Goal: Transaction & Acquisition: Purchase product/service

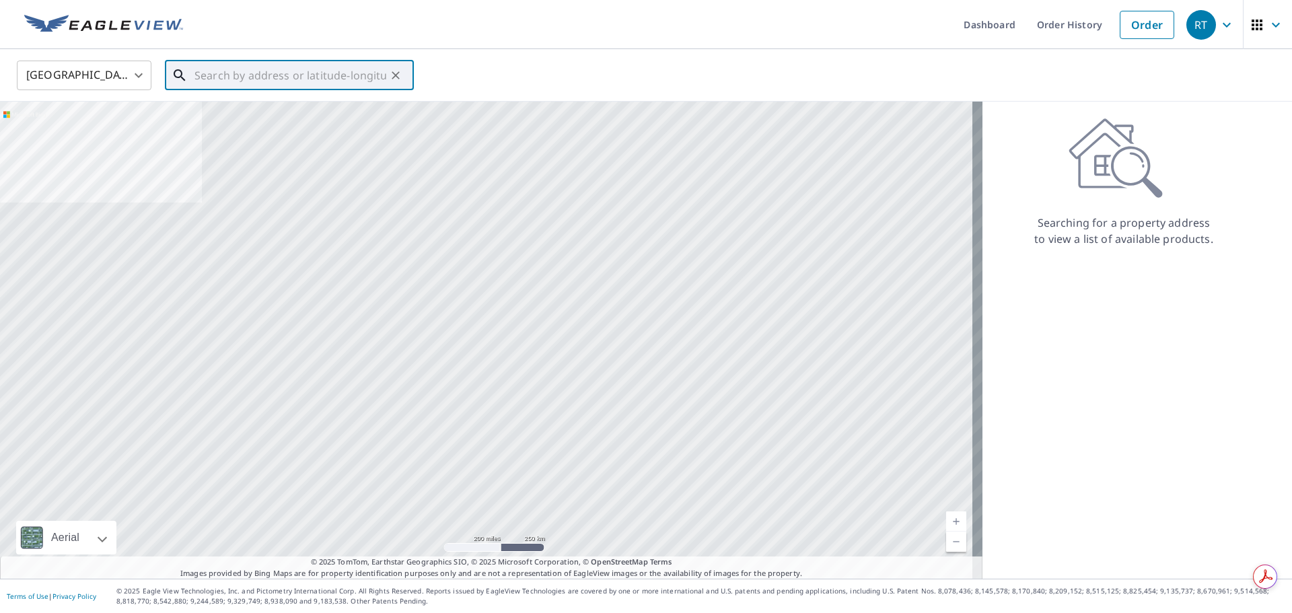
click at [281, 78] on input "text" at bounding box center [290, 76] width 192 height 38
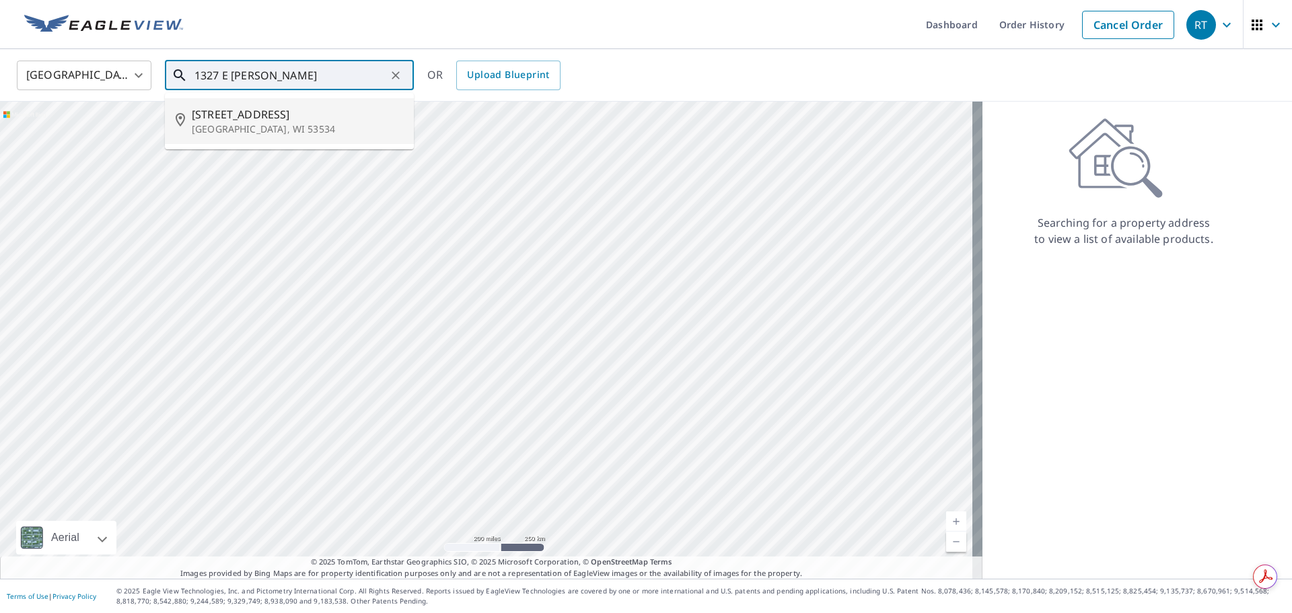
click at [215, 106] on span "[STREET_ADDRESS]" at bounding box center [297, 114] width 211 height 16
type input "[STREET_ADDRESS][PERSON_NAME]"
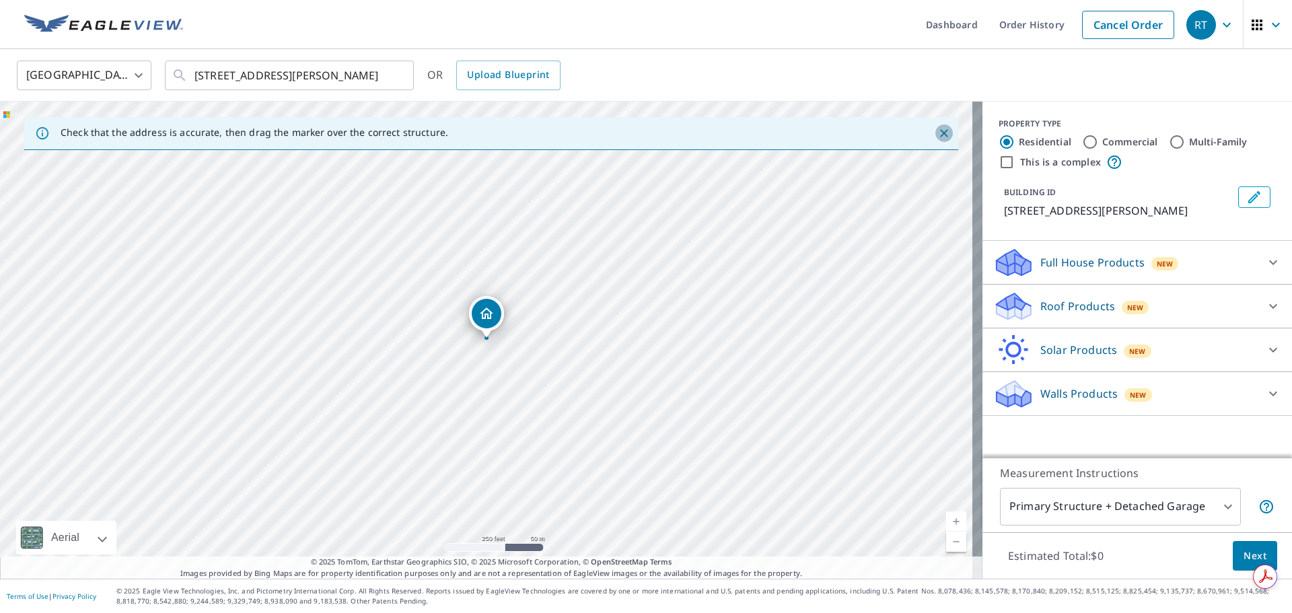
click at [937, 135] on icon "Close" at bounding box center [943, 133] width 13 height 13
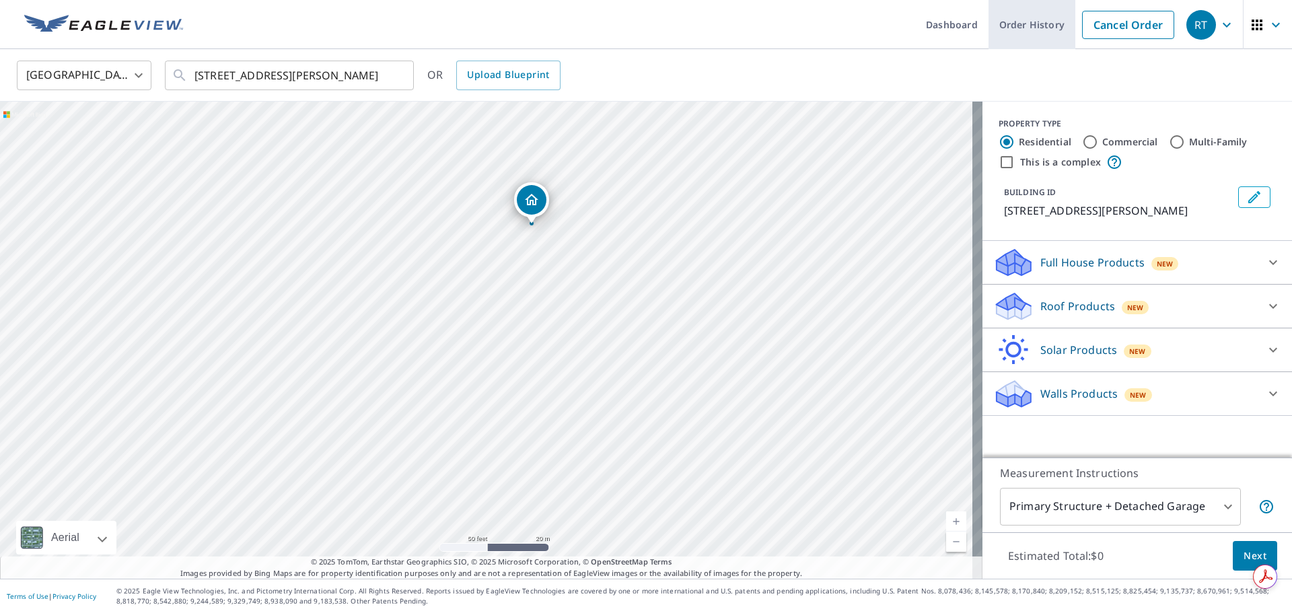
click at [1023, 28] on link "Order History" at bounding box center [1032, 24] width 87 height 49
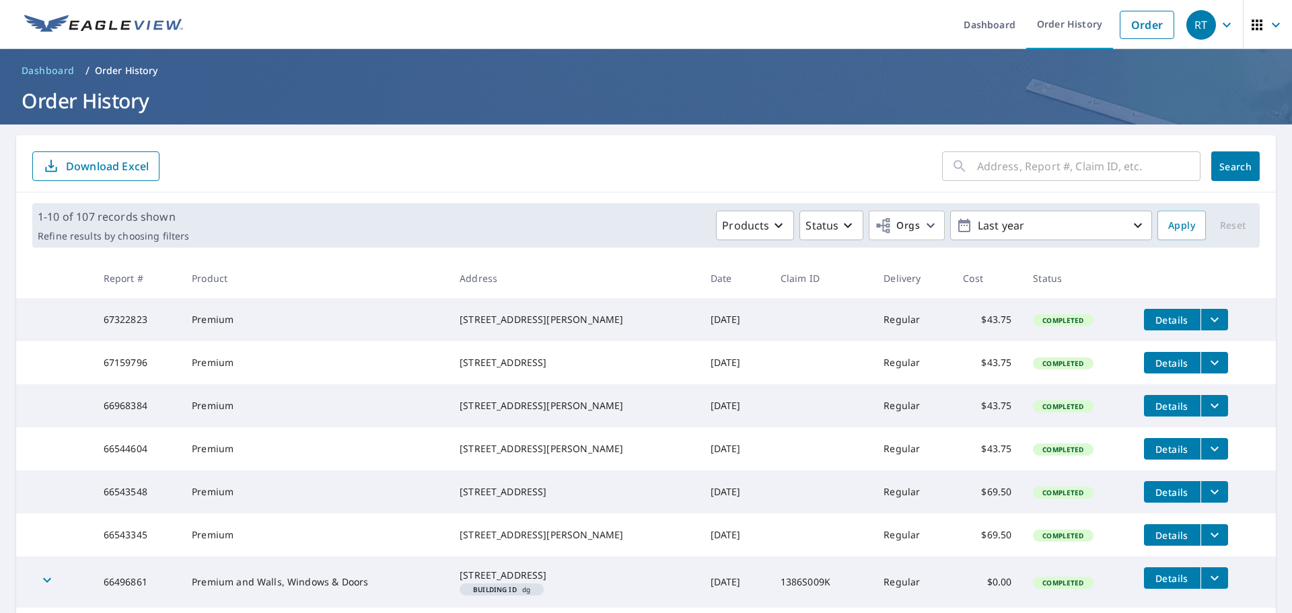
click at [1039, 168] on input "text" at bounding box center [1088, 166] width 223 height 38
type input "1327"
click button "Search" at bounding box center [1235, 166] width 48 height 30
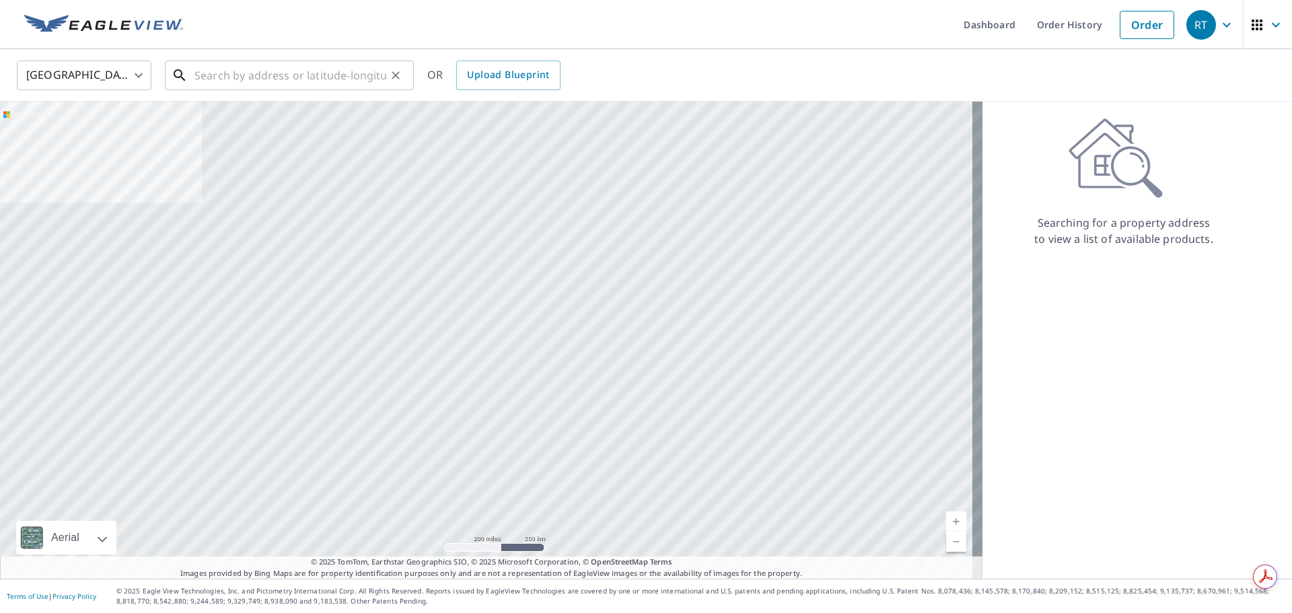
click at [208, 75] on input "text" at bounding box center [290, 76] width 192 height 38
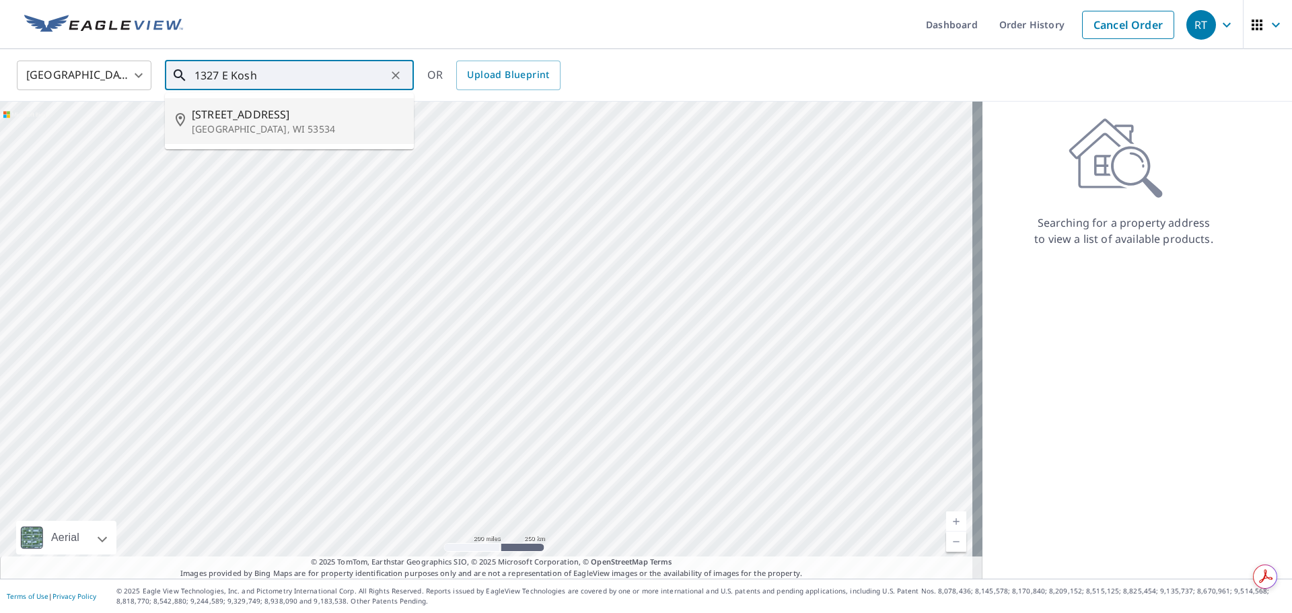
click at [225, 120] on span "[STREET_ADDRESS]" at bounding box center [297, 114] width 211 height 16
type input "[STREET_ADDRESS][PERSON_NAME]"
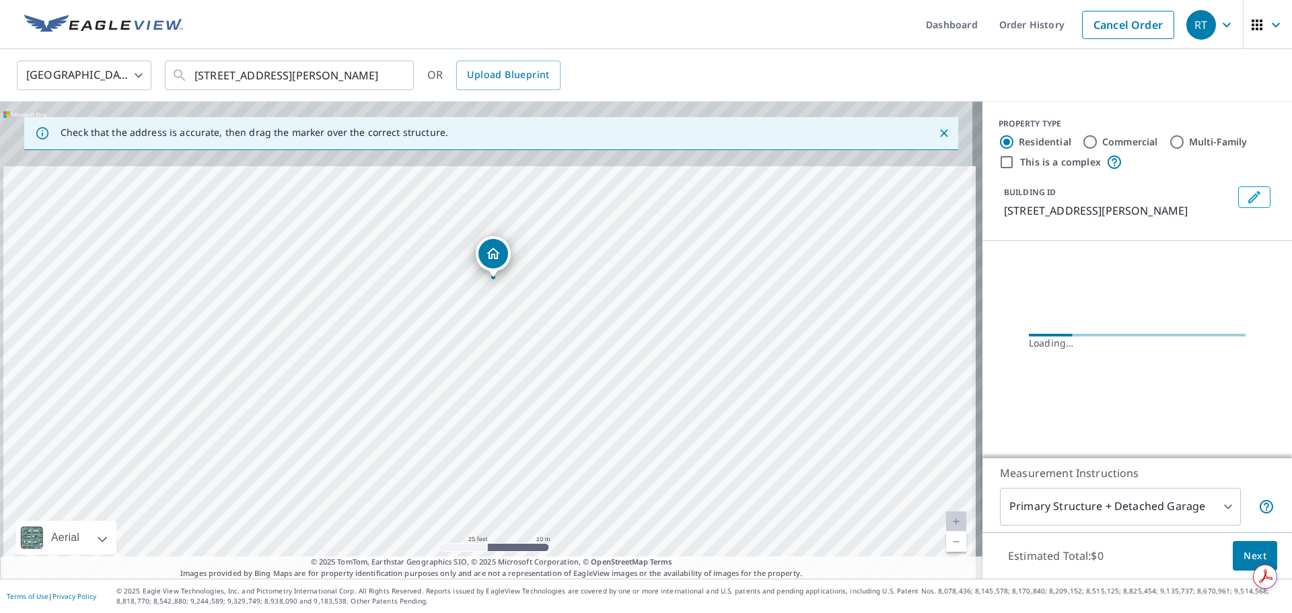
drag, startPoint x: 476, startPoint y: 328, endPoint x: 481, endPoint y: 485, distance: 156.9
click at [481, 485] on div "[STREET_ADDRESS][PERSON_NAME]" at bounding box center [491, 340] width 982 height 477
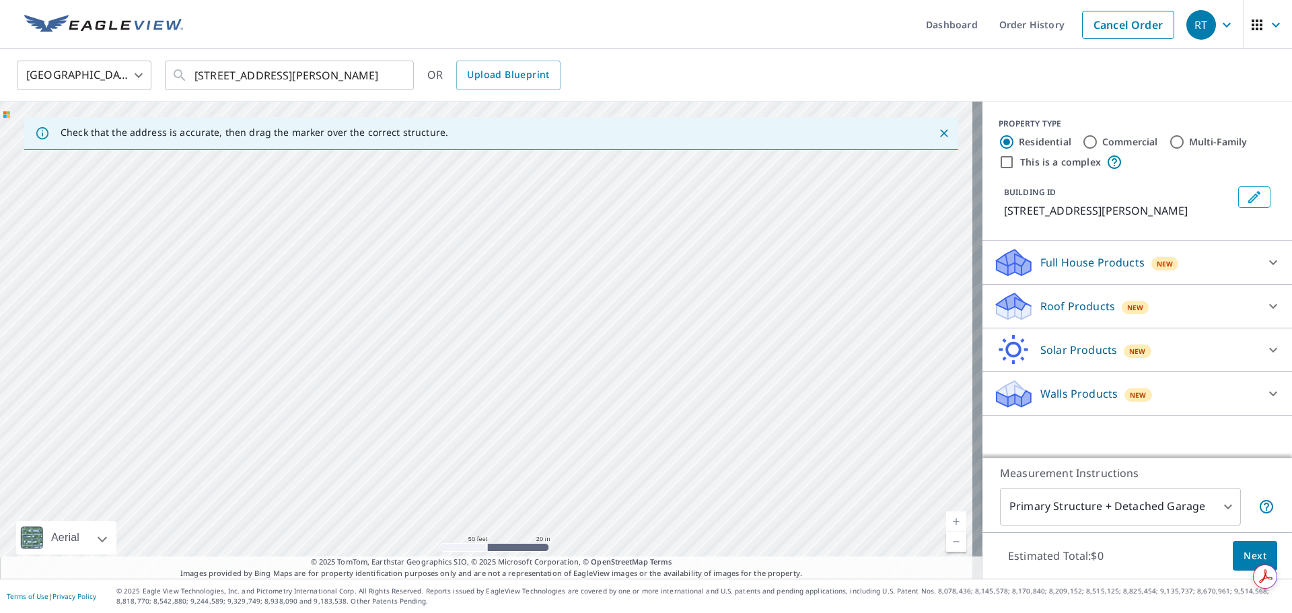
drag, startPoint x: 551, startPoint y: 318, endPoint x: 586, endPoint y: 250, distance: 77.0
click at [586, 250] on div "[STREET_ADDRESS][PERSON_NAME]" at bounding box center [491, 340] width 982 height 477
drag, startPoint x: 586, startPoint y: 250, endPoint x: 258, endPoint y: 409, distance: 364.5
click at [258, 409] on div "[STREET_ADDRESS][PERSON_NAME]" at bounding box center [491, 340] width 982 height 477
drag, startPoint x: 682, startPoint y: 417, endPoint x: 661, endPoint y: 110, distance: 308.2
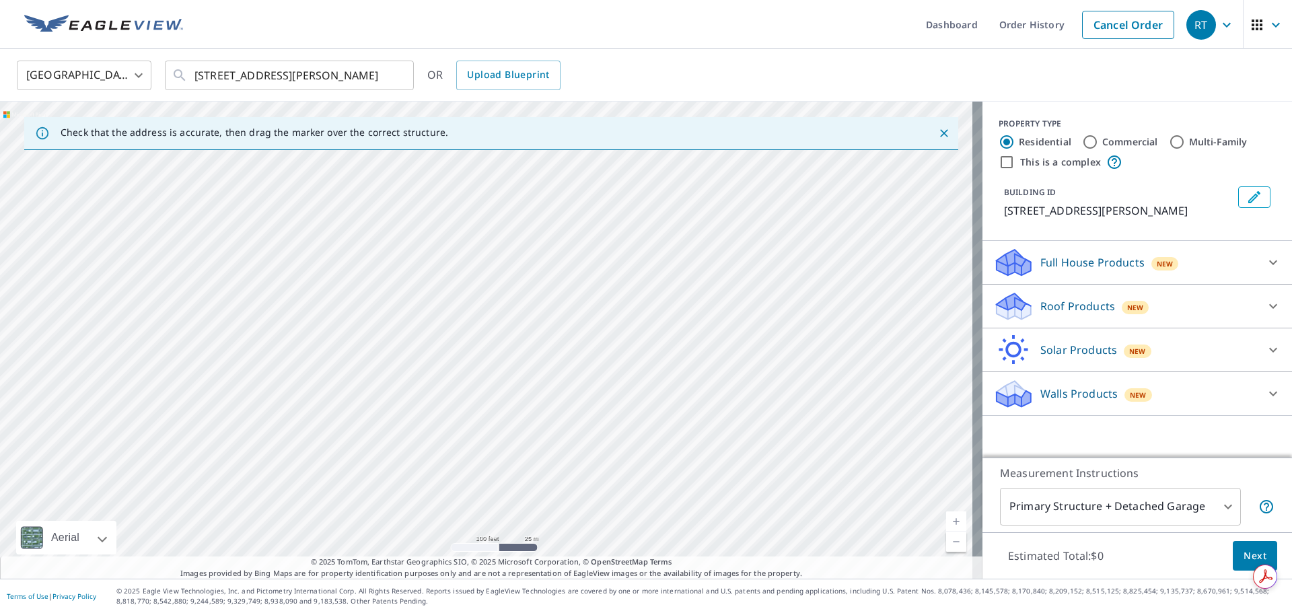
click at [661, 110] on div "[STREET_ADDRESS][PERSON_NAME]" at bounding box center [491, 340] width 982 height 477
drag, startPoint x: 557, startPoint y: 208, endPoint x: 976, endPoint y: 494, distance: 506.9
click at [976, 494] on div "Check that the address is accurate, then drag the marker over the correct struc…" at bounding box center [646, 340] width 1292 height 477
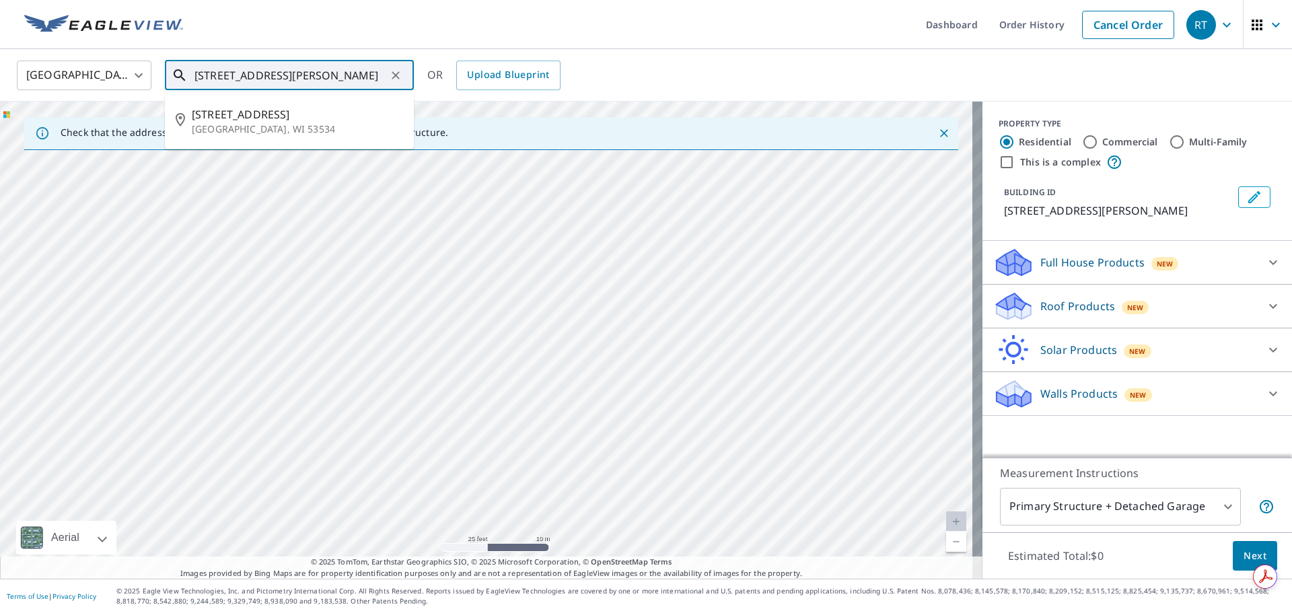
click at [382, 67] on input "[STREET_ADDRESS][PERSON_NAME]" at bounding box center [290, 76] width 192 height 38
click at [247, 128] on p "[GEOGRAPHIC_DATA], WI 53534" at bounding box center [297, 128] width 211 height 13
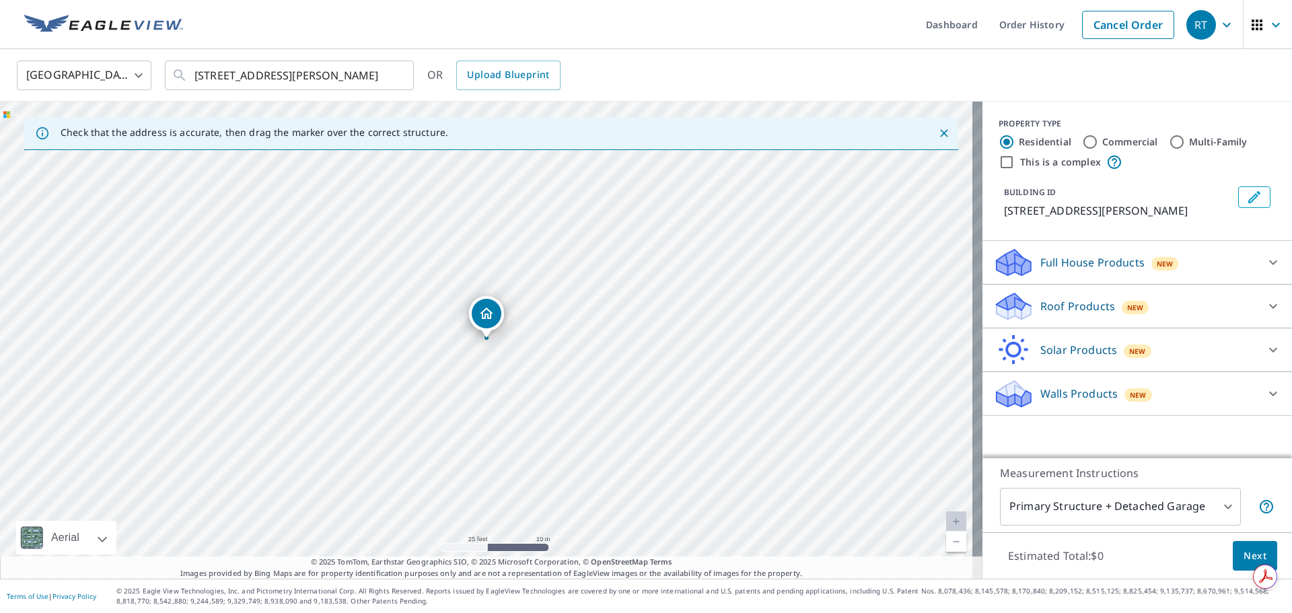
click at [1027, 307] on div "Roof Products New" at bounding box center [1125, 307] width 264 height 32
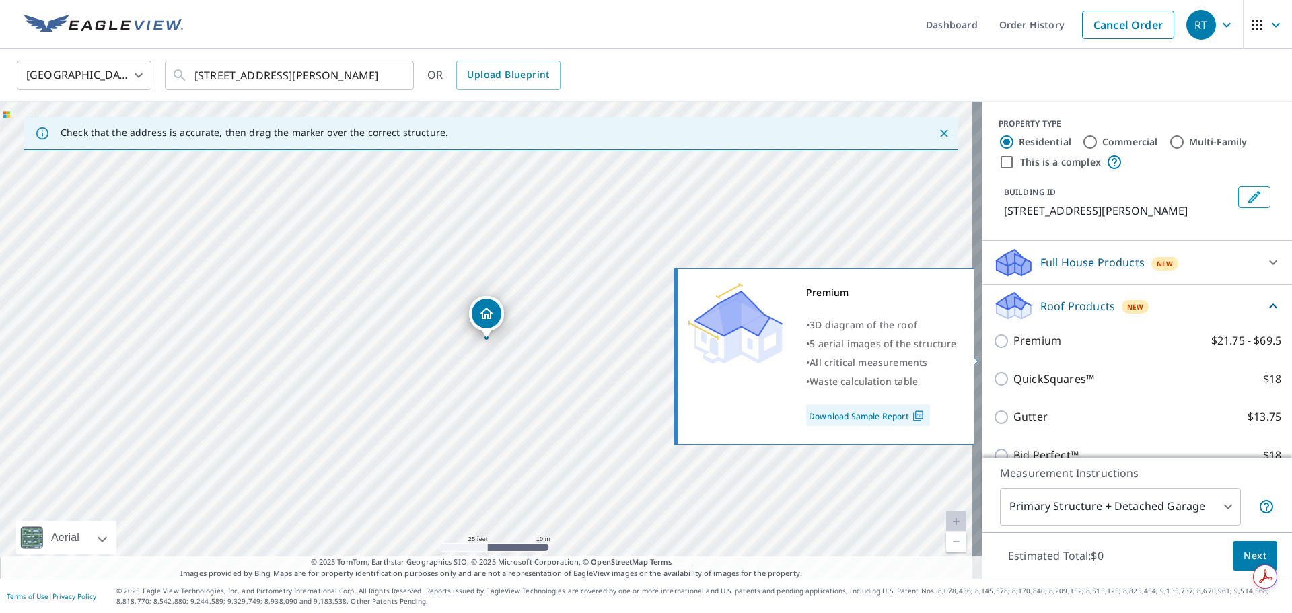
click at [999, 349] on input "Premium $21.75 - $69.5" at bounding box center [1003, 341] width 20 height 16
checkbox input "true"
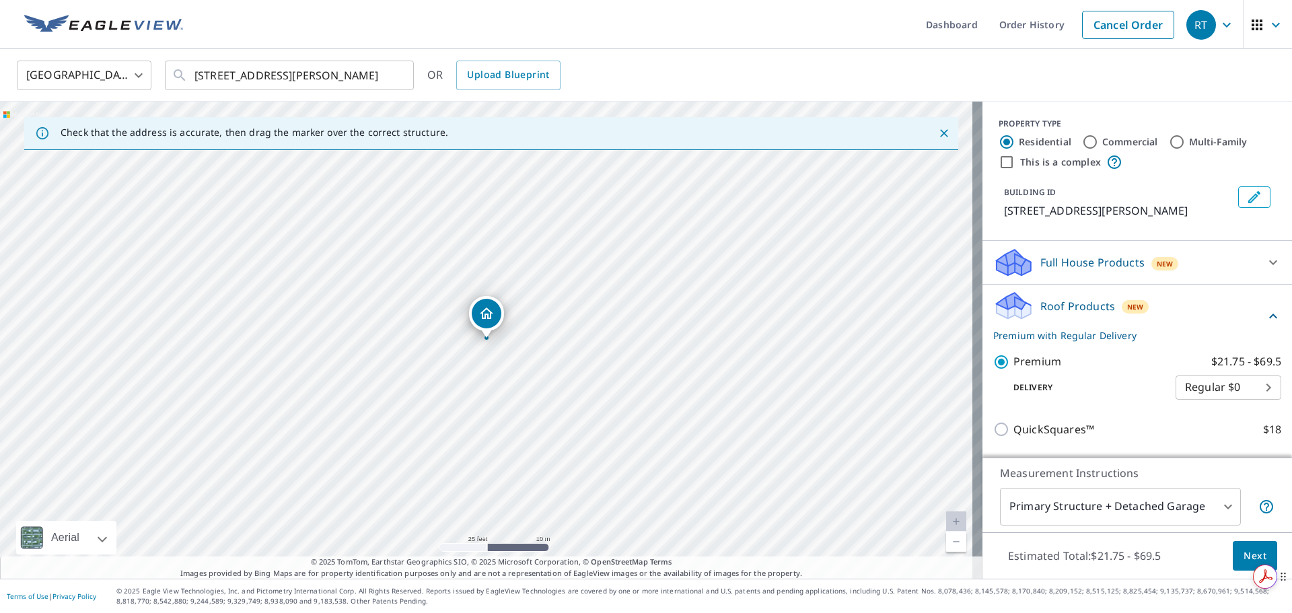
click at [1241, 560] on div "Get summaries and key insights using AI Assistant powered by Adobe Acrobat" at bounding box center [1189, 577] width 114 height 36
click at [1251, 554] on span "Next" at bounding box center [1255, 556] width 23 height 17
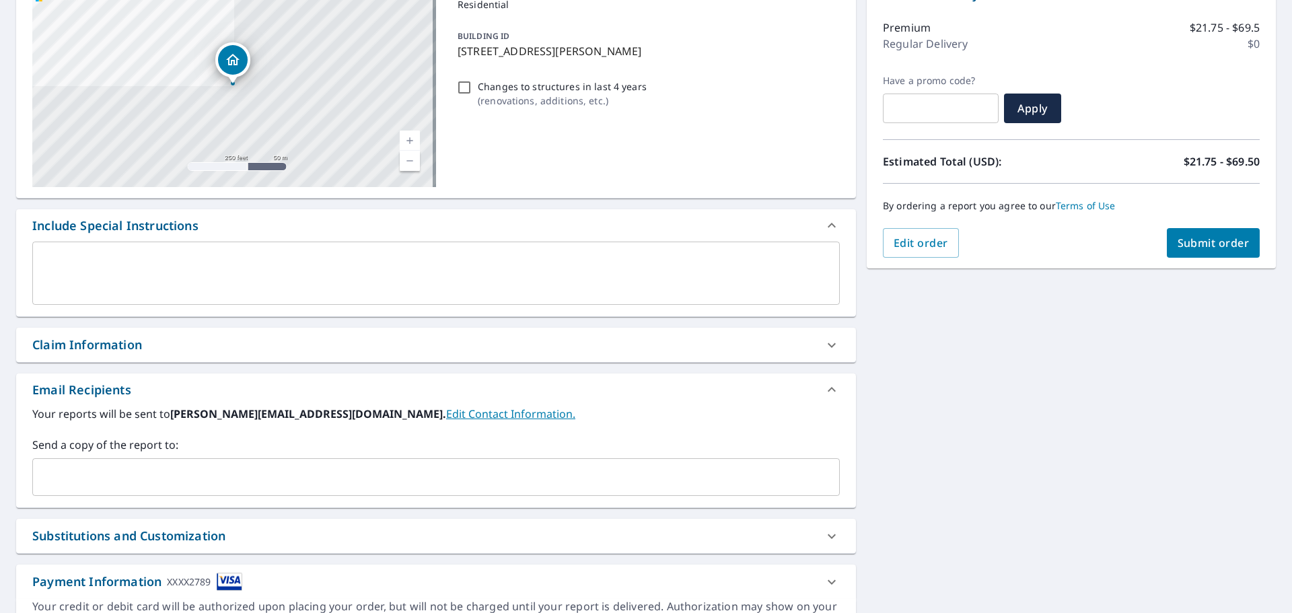
scroll to position [202, 0]
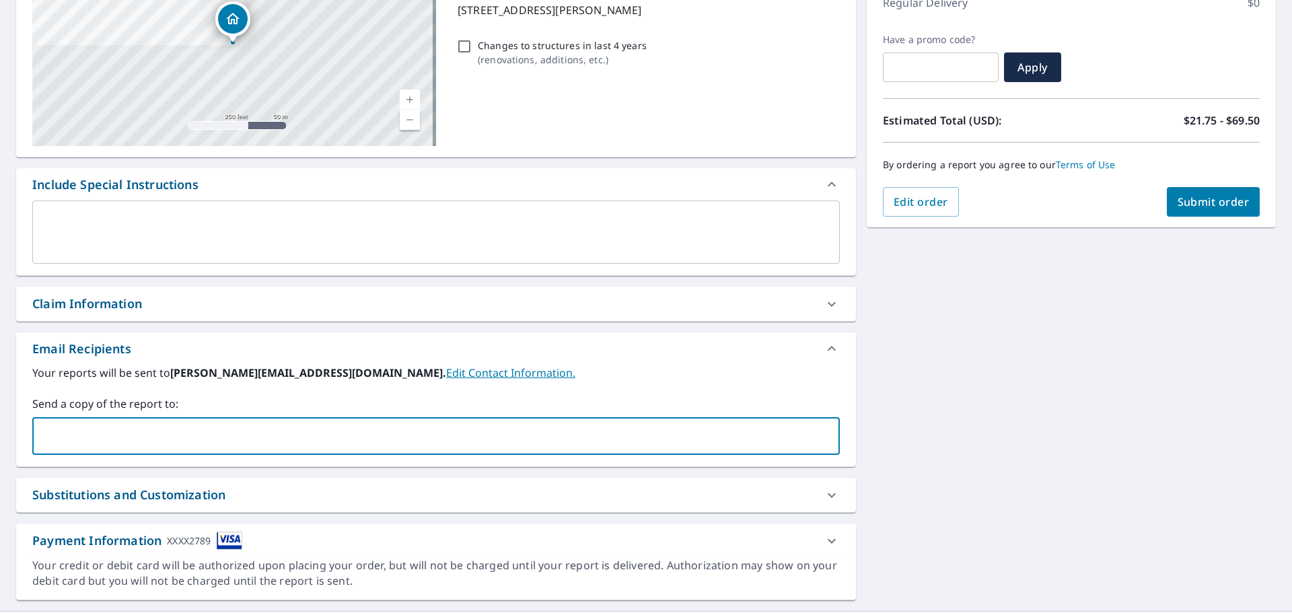
click at [304, 428] on input "text" at bounding box center [425, 436] width 775 height 26
type input "[PERSON_NAME][EMAIL_ADDRESS][DOMAIN_NAME]"
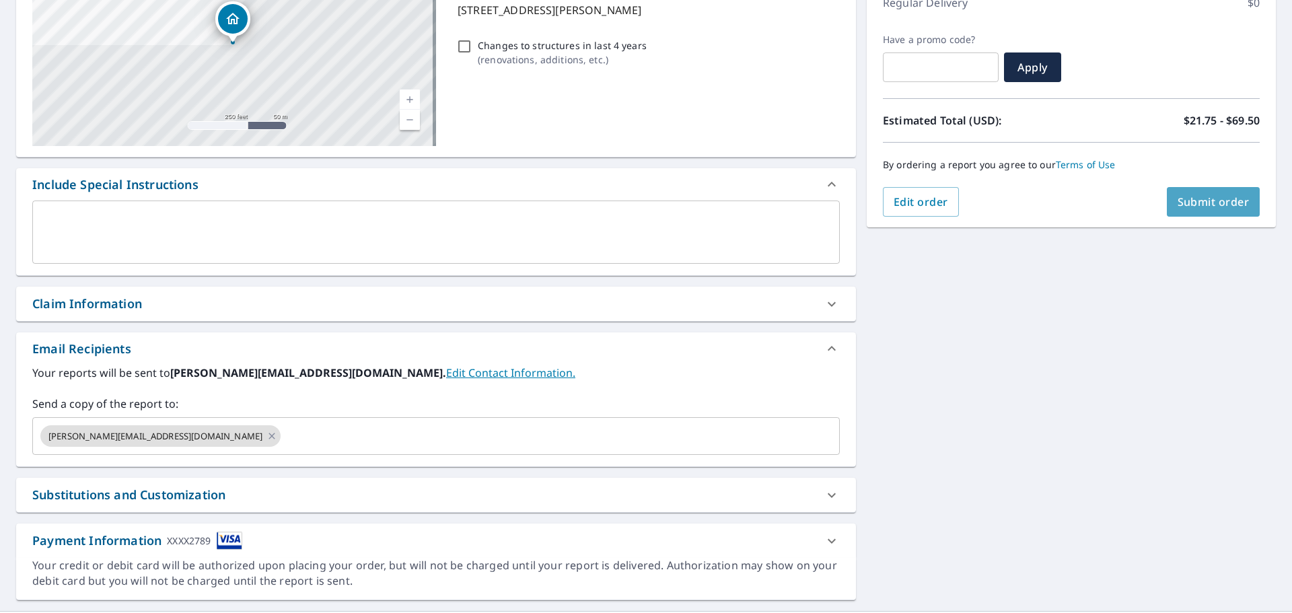
click at [1167, 203] on button "Submit order" at bounding box center [1214, 202] width 94 height 30
checkbox input "true"
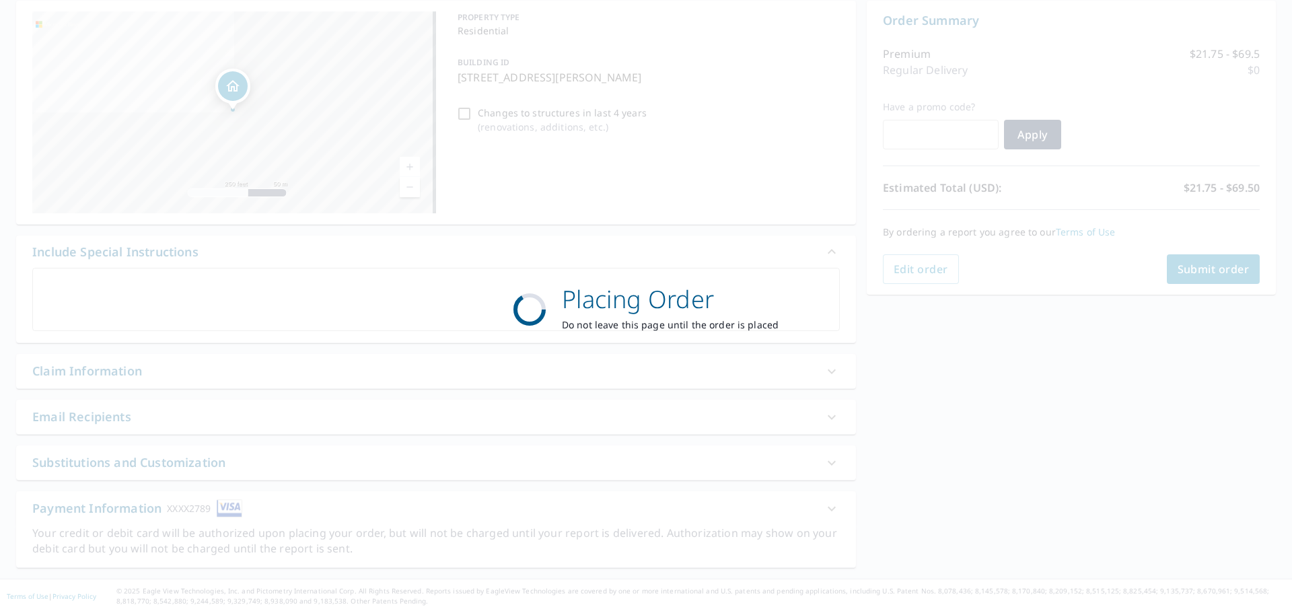
scroll to position [135, 0]
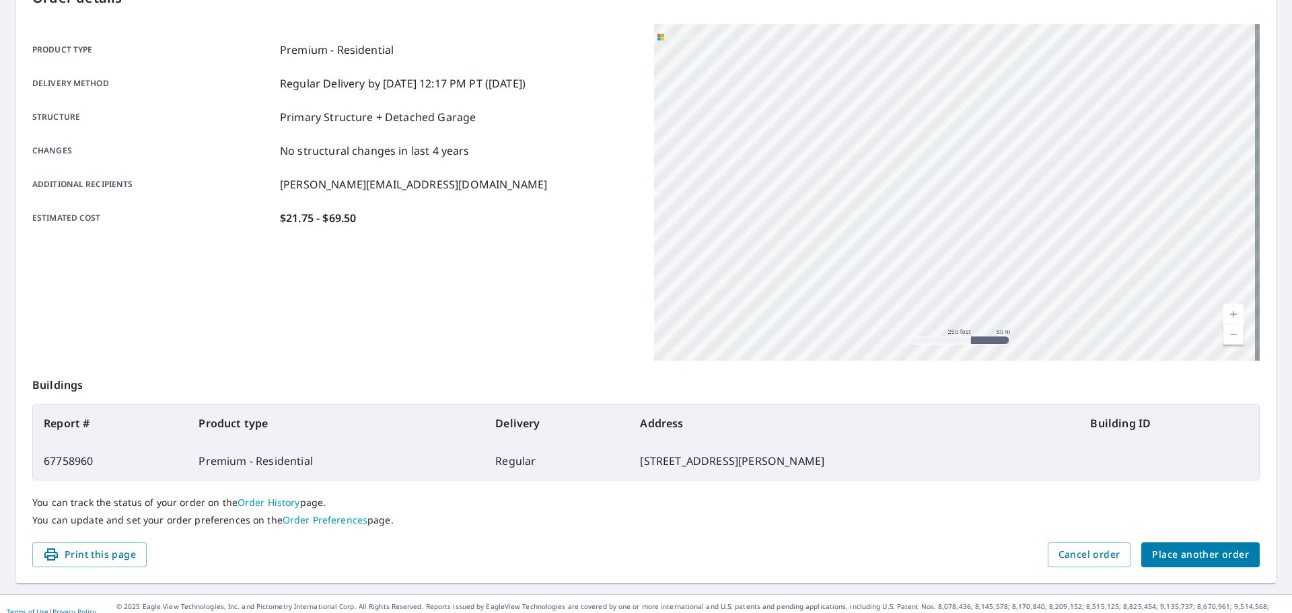
scroll to position [179, 0]
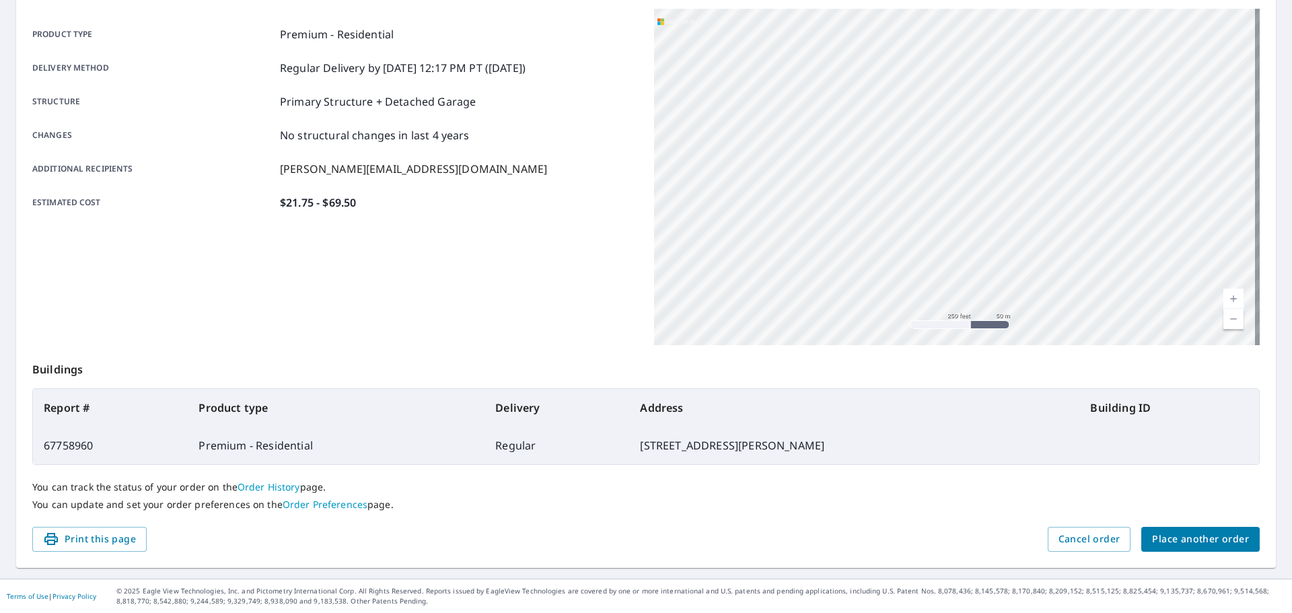
click at [894, 584] on footer "Terms of Use | Privacy Policy © 2025 Eagle View Technologies, Inc. and Pictomet…" at bounding box center [646, 596] width 1292 height 34
click at [908, 540] on div "Print this page Cancel order Place another order" at bounding box center [645, 539] width 1227 height 25
click at [941, 389] on th "Address" at bounding box center [854, 408] width 450 height 38
click at [771, 257] on div "[STREET_ADDRESS][PERSON_NAME]" at bounding box center [957, 177] width 606 height 336
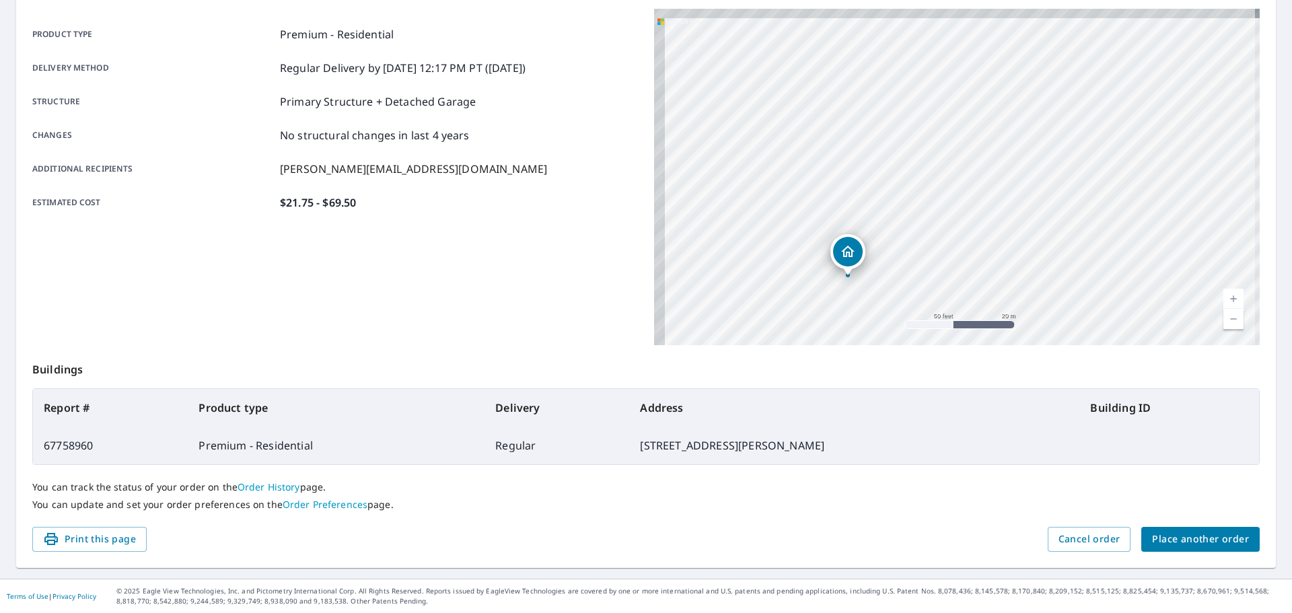
drag, startPoint x: 857, startPoint y: 228, endPoint x: 941, endPoint y: 367, distance: 162.1
click at [941, 367] on div "Order details Product type Premium - Residential Delivery method Regular Delive…" at bounding box center [646, 262] width 1260 height 612
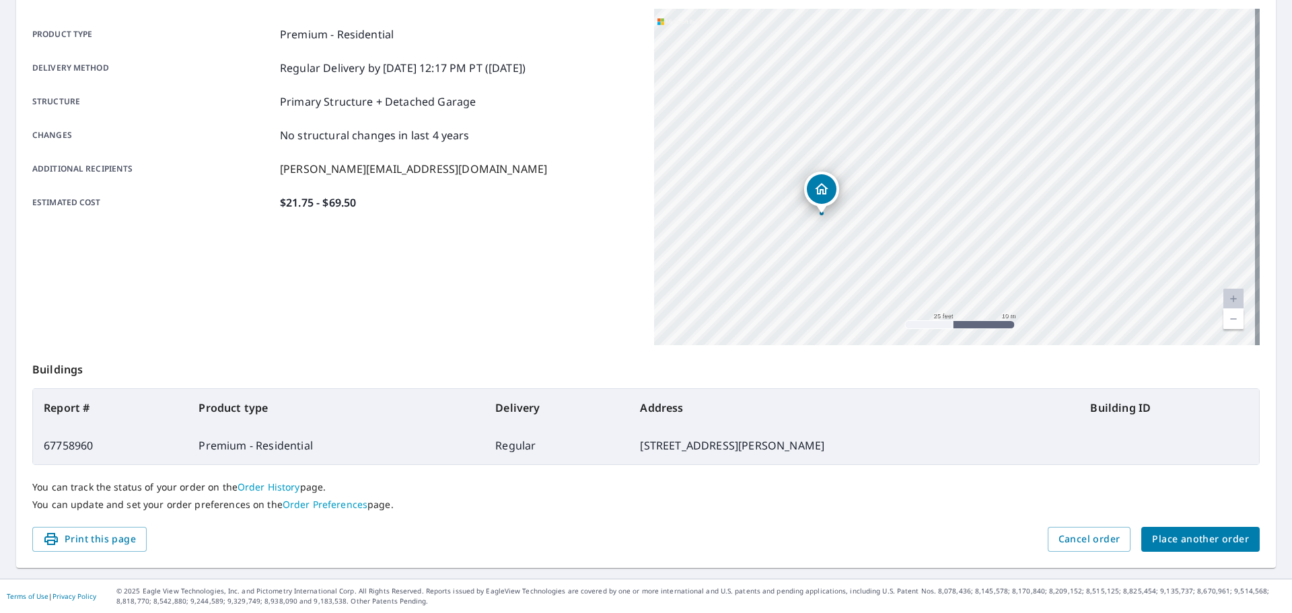
drag, startPoint x: 781, startPoint y: 222, endPoint x: 954, endPoint y: 355, distance: 218.3
click at [954, 355] on div "Order details Product type Premium - Residential Delivery method Regular Delive…" at bounding box center [646, 262] width 1260 height 612
click at [968, 332] on div "[STREET_ADDRESS][PERSON_NAME]" at bounding box center [957, 177] width 606 height 336
